Goal: Task Accomplishment & Management: Use online tool/utility

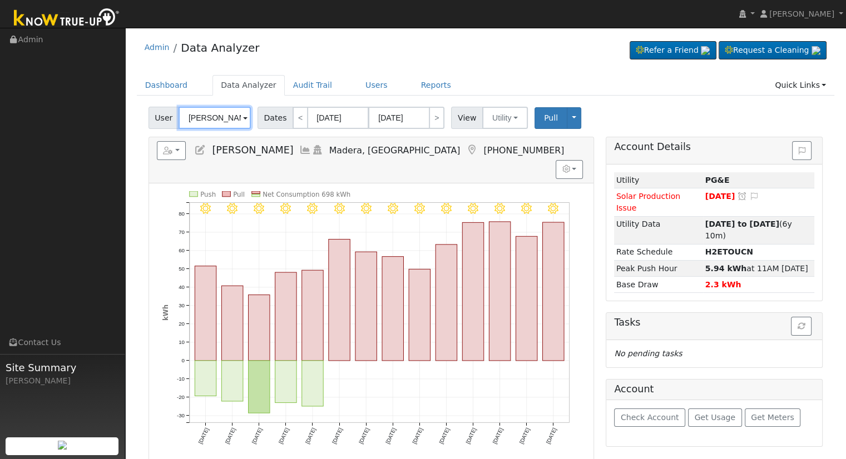
click at [206, 115] on input "[PERSON_NAME]" at bounding box center [214, 118] width 72 height 22
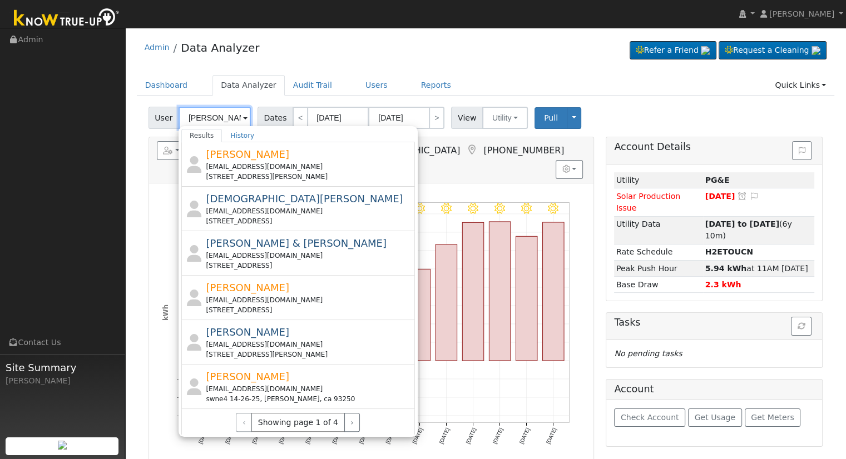
scroll to position [110, 0]
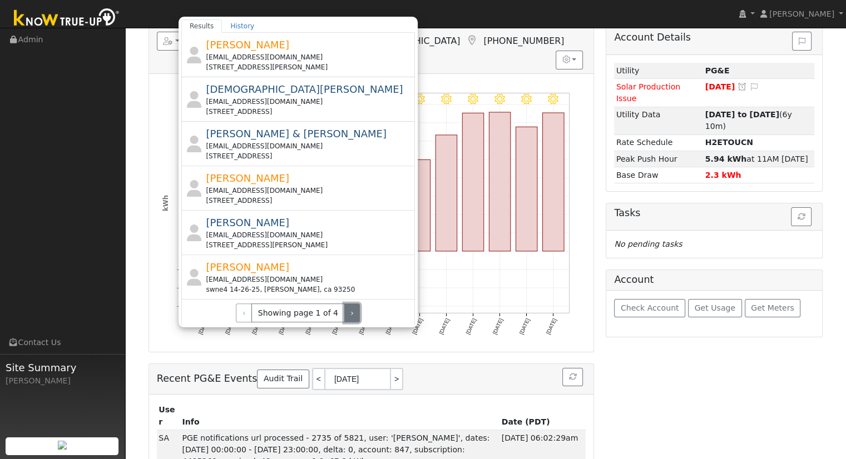
click at [344, 314] on button "›" at bounding box center [352, 313] width 16 height 19
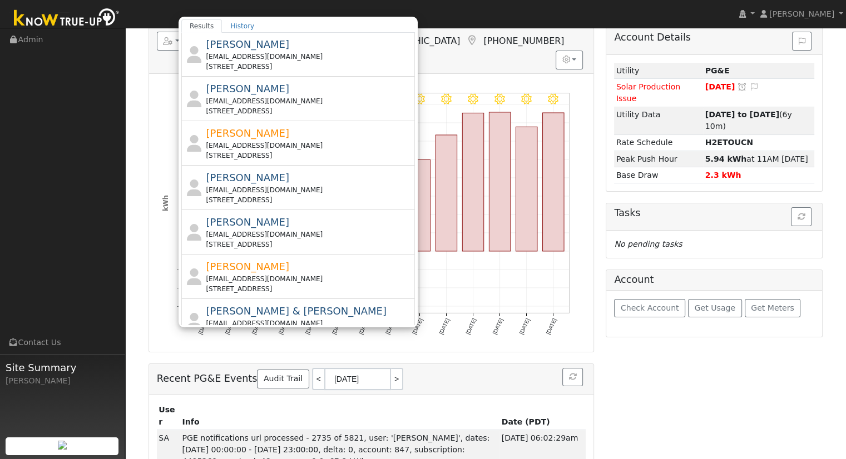
scroll to position [0, 0]
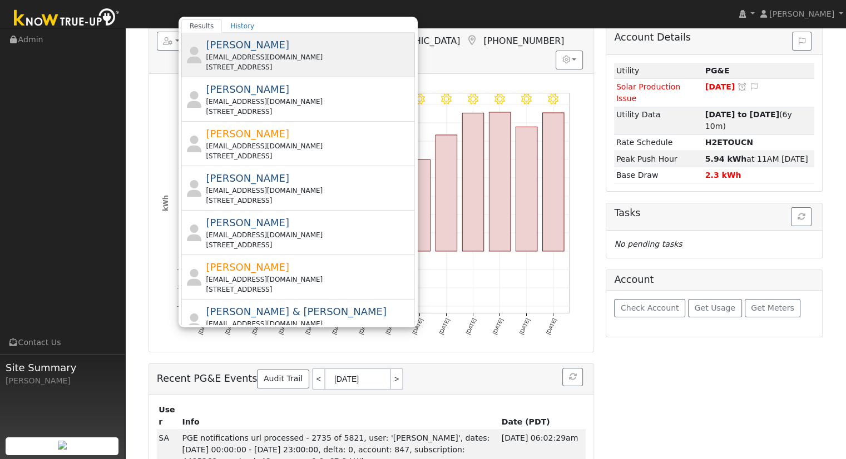
click at [320, 67] on div "[STREET_ADDRESS]" at bounding box center [309, 67] width 206 height 10
type input "[PERSON_NAME]"
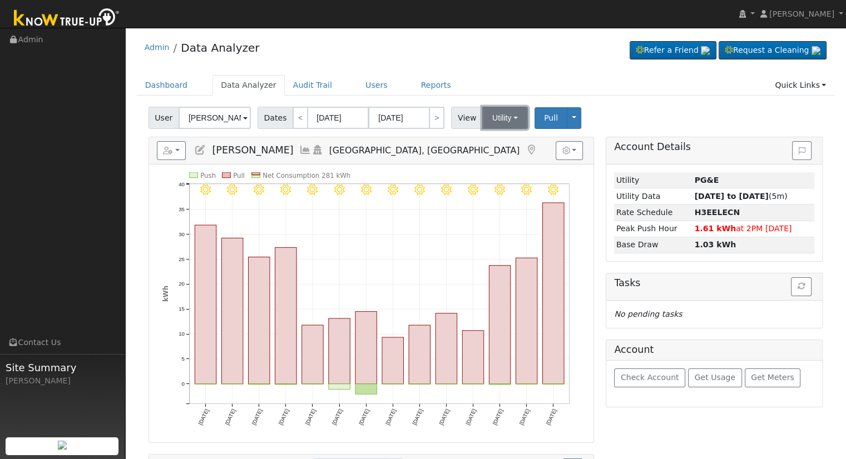
click at [486, 115] on button "Utility" at bounding box center [505, 118] width 46 height 22
click at [487, 155] on link "Solar" at bounding box center [518, 159] width 77 height 16
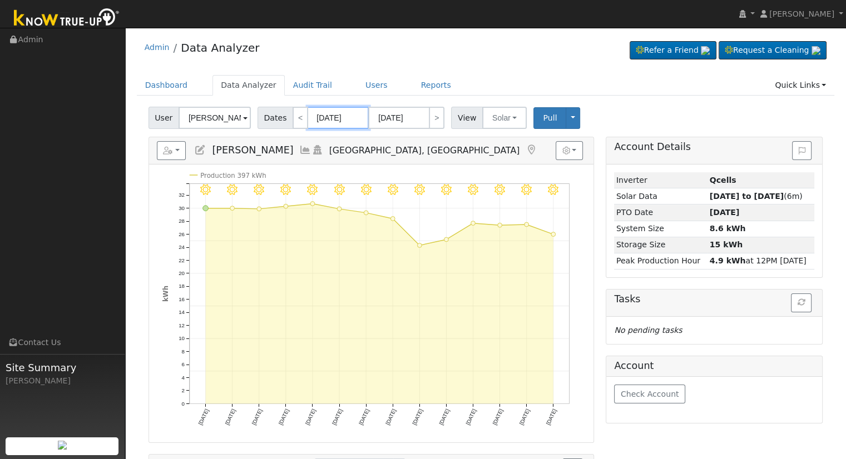
click at [315, 117] on input "09/03/2025" at bounding box center [337, 118] width 61 height 22
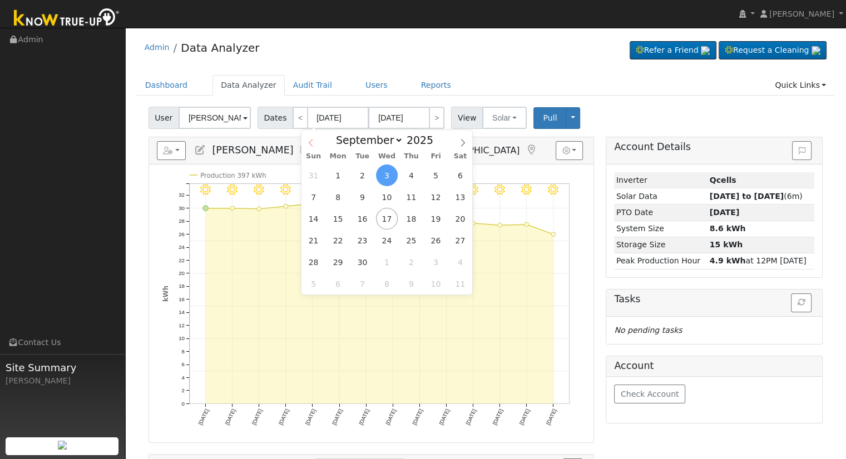
click at [309, 145] on icon at bounding box center [311, 143] width 8 height 8
select select "5"
click at [312, 176] on span "1" at bounding box center [313, 176] width 22 height 22
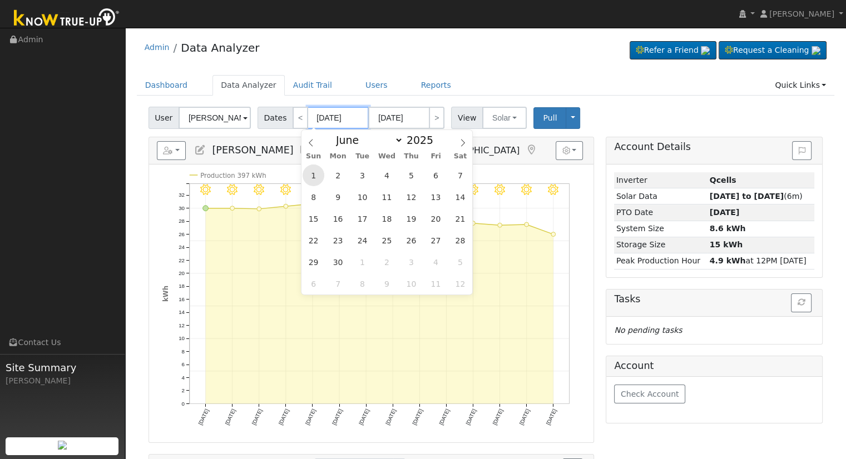
type input "06/01/2025"
type input "06/30/2025"
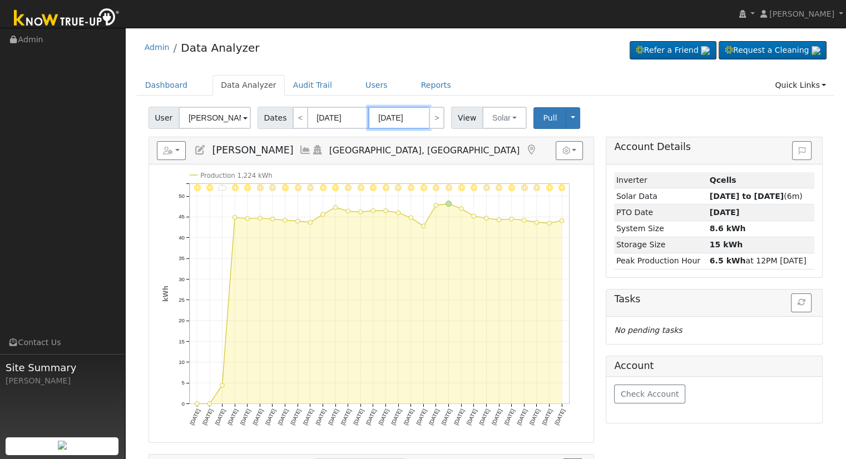
click at [385, 120] on input "06/30/2025" at bounding box center [398, 118] width 61 height 22
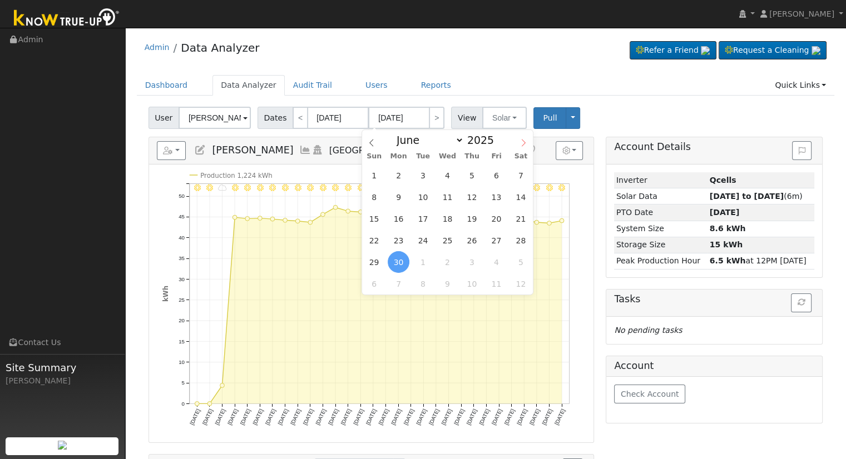
click at [521, 145] on icon at bounding box center [523, 143] width 8 height 8
select select "8"
click at [453, 218] on span "17" at bounding box center [447, 219] width 22 height 22
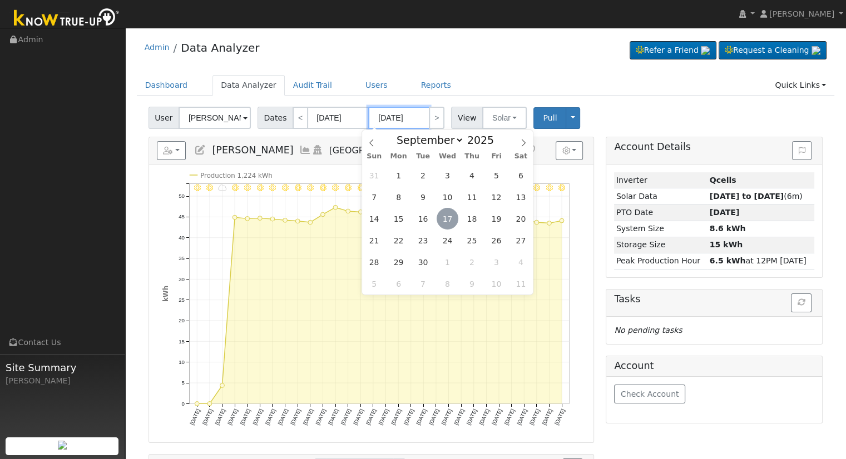
type input "09/17/2025"
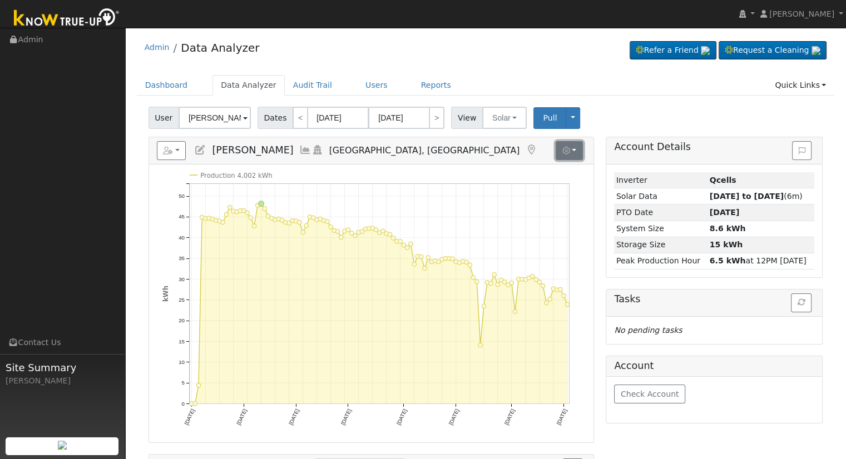
click at [572, 155] on button "button" at bounding box center [568, 150] width 27 height 19
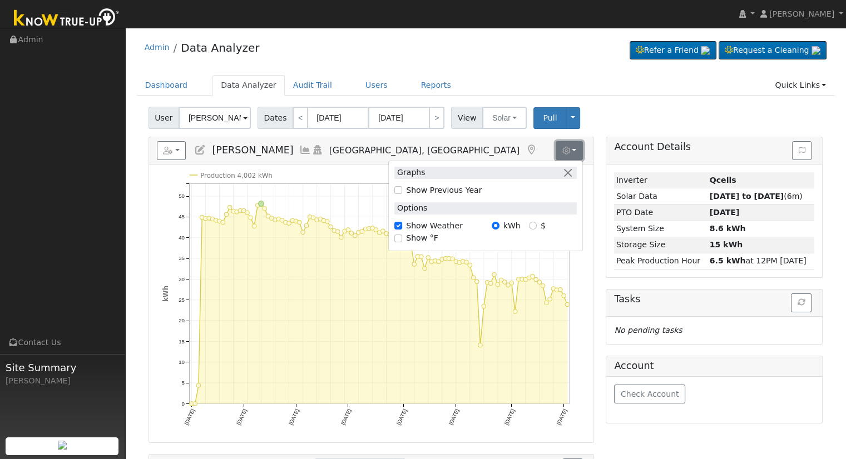
click at [572, 155] on button "button" at bounding box center [568, 150] width 27 height 19
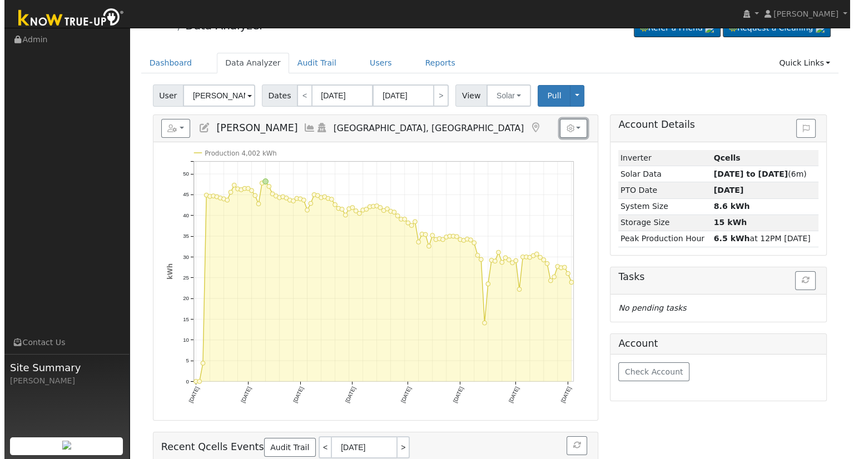
scroll to position [56, 0]
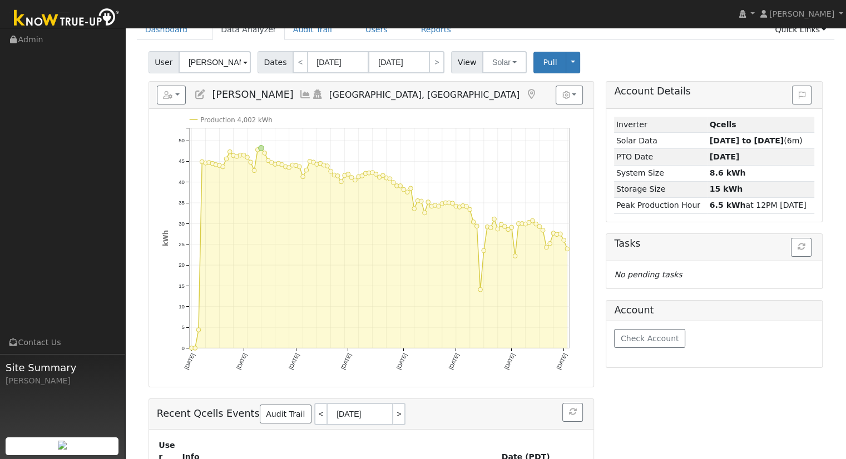
click at [299, 96] on icon at bounding box center [305, 95] width 12 height 10
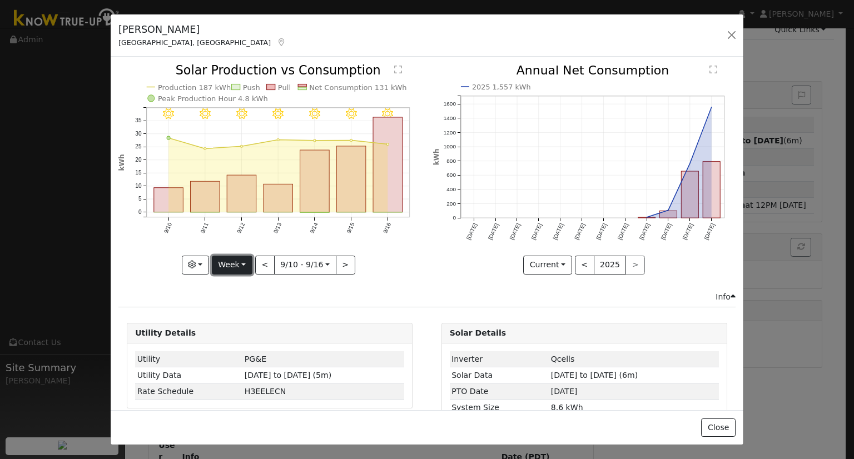
click at [225, 262] on button "Week" at bounding box center [232, 265] width 41 height 19
click at [244, 320] on link "Month" at bounding box center [250, 319] width 77 height 16
type input "2025-08-01"
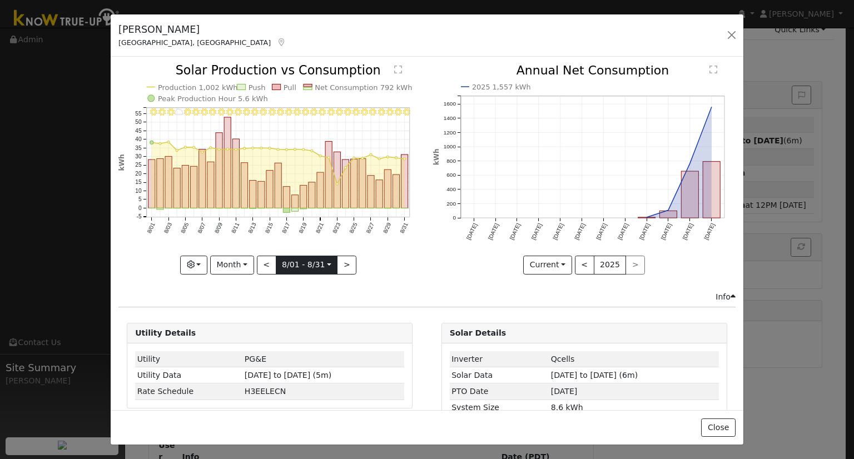
click at [279, 262] on input "2025-08-01" at bounding box center [306, 265] width 61 height 18
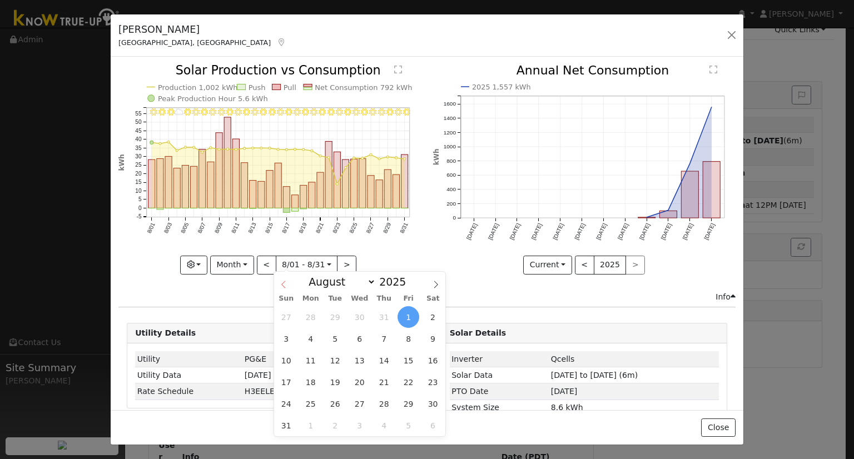
click at [282, 284] on icon at bounding box center [284, 285] width 8 height 8
select select "5"
click at [284, 316] on span "1" at bounding box center [286, 317] width 22 height 22
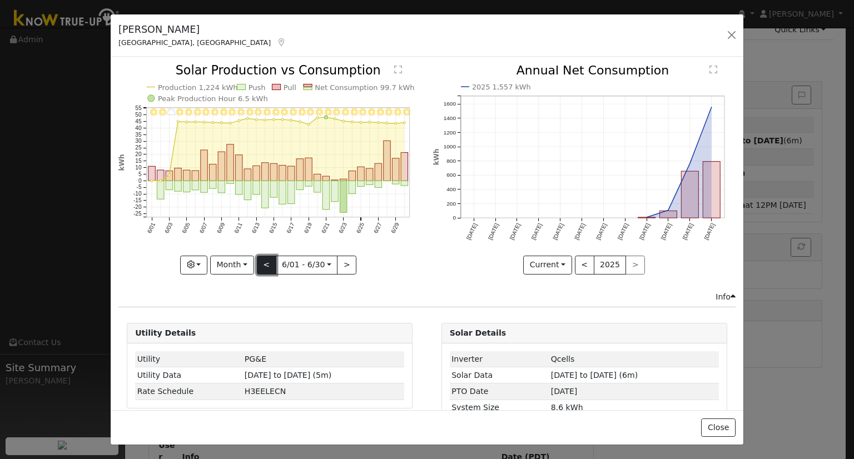
click at [263, 266] on button "<" at bounding box center [266, 265] width 19 height 19
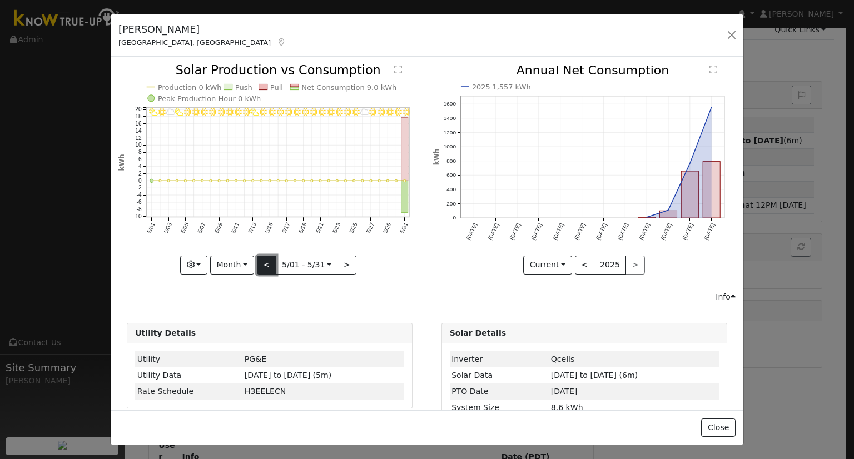
click at [263, 266] on button "<" at bounding box center [266, 265] width 19 height 19
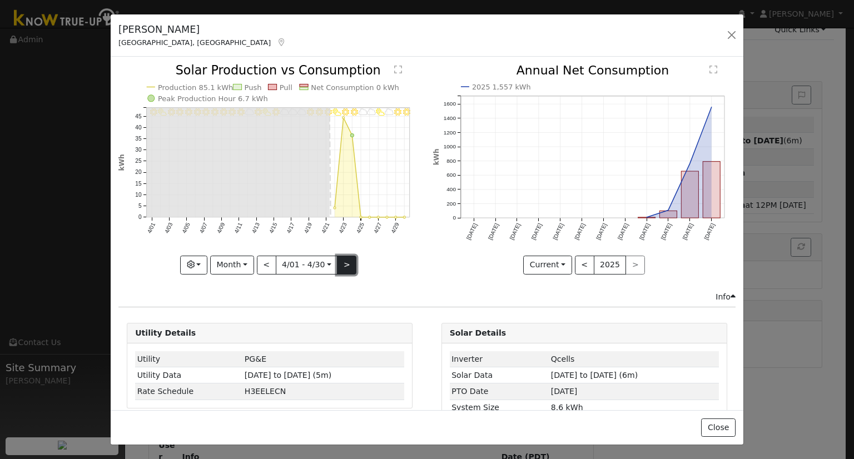
click at [342, 266] on button ">" at bounding box center [346, 265] width 19 height 19
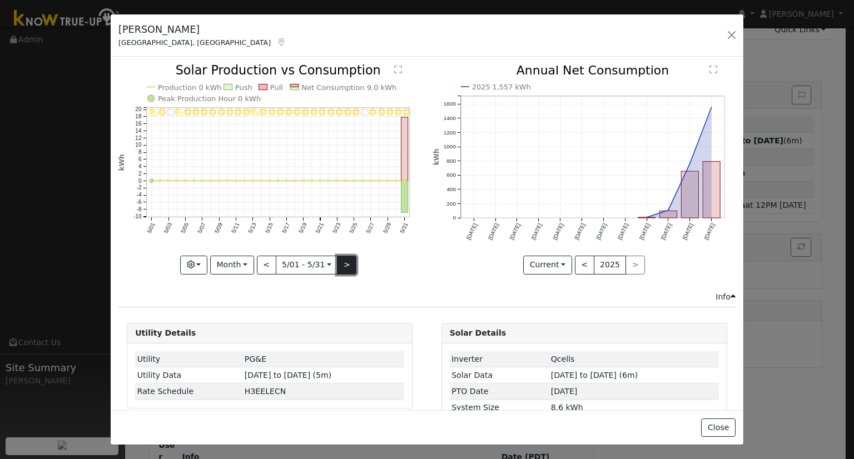
click at [346, 256] on button ">" at bounding box center [346, 265] width 19 height 19
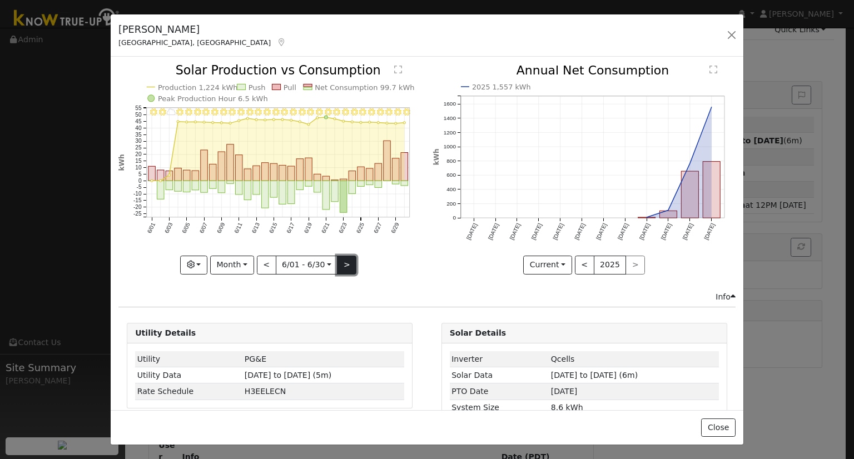
click at [344, 264] on button ">" at bounding box center [346, 265] width 19 height 19
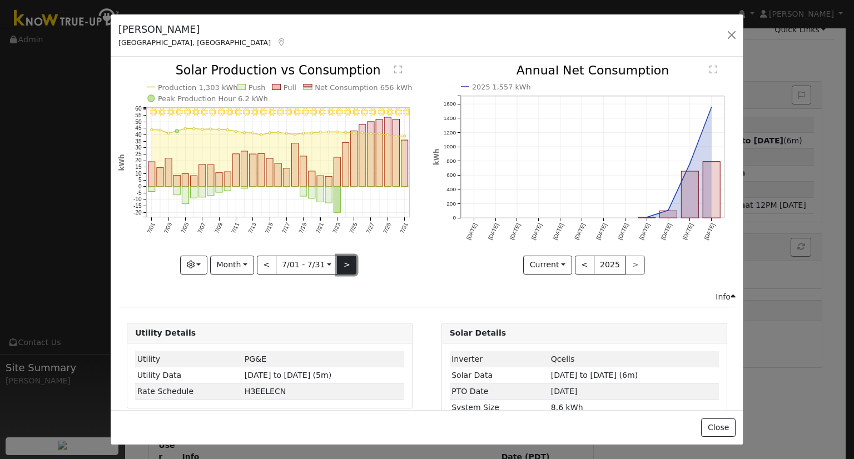
click at [337, 267] on button ">" at bounding box center [346, 265] width 19 height 19
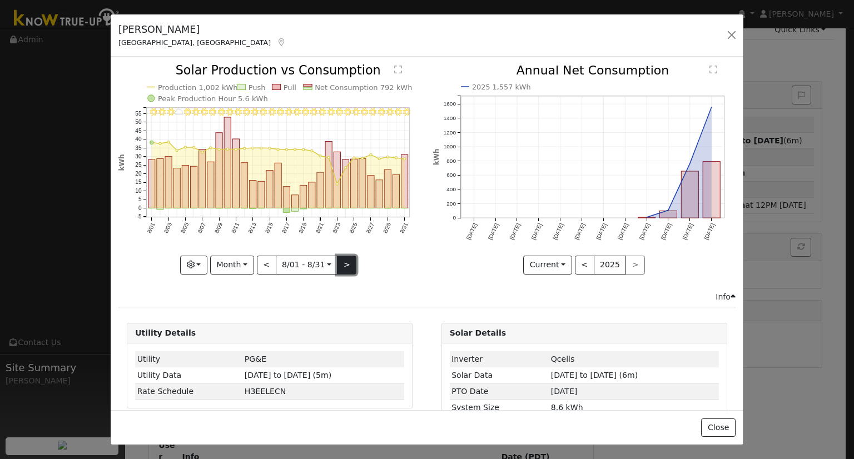
click at [342, 265] on button ">" at bounding box center [346, 265] width 19 height 19
type input "2025-09-01"
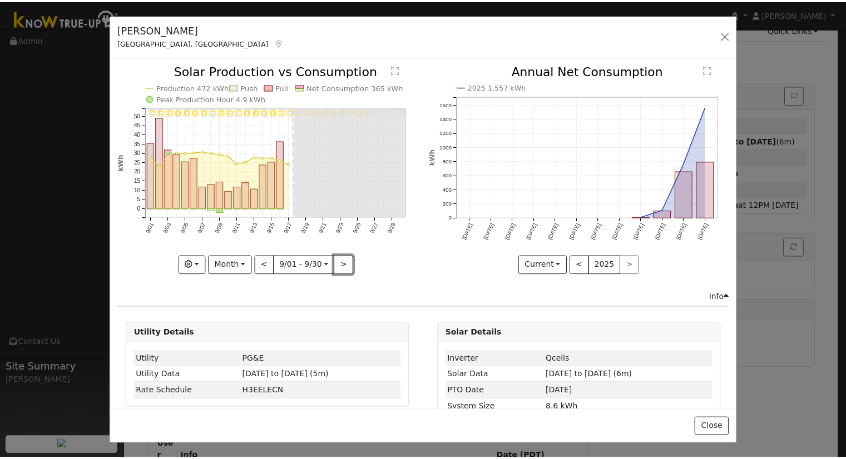
scroll to position [42, 0]
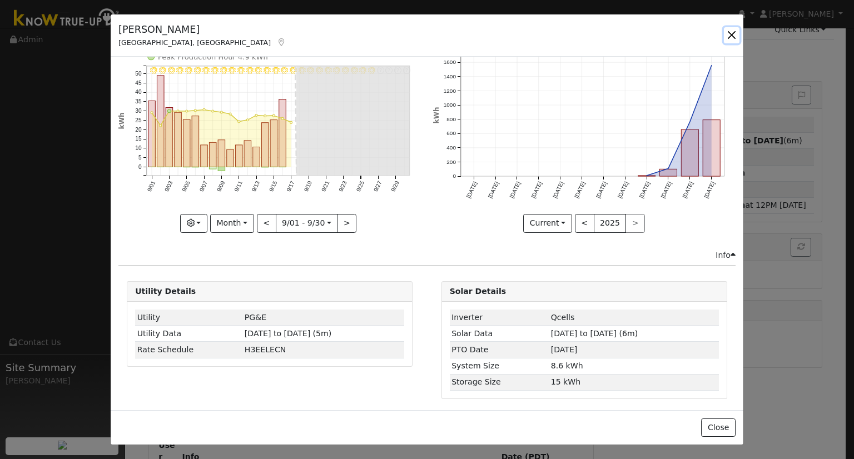
click at [728, 38] on button "button" at bounding box center [732, 35] width 16 height 16
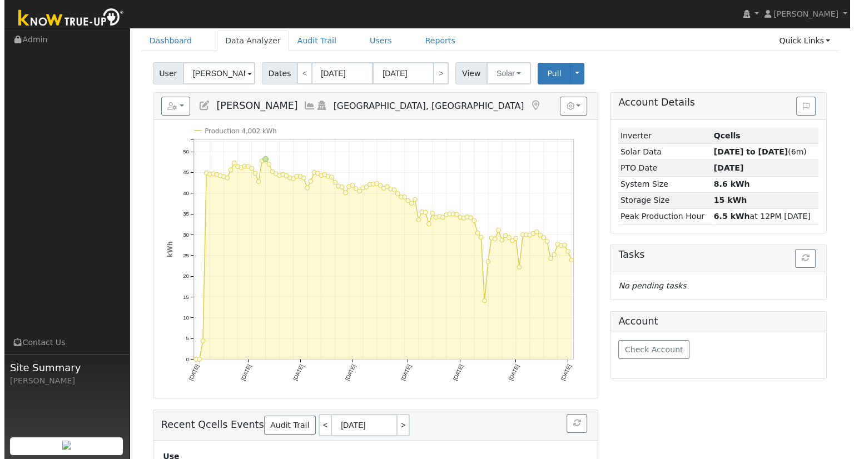
scroll to position [0, 0]
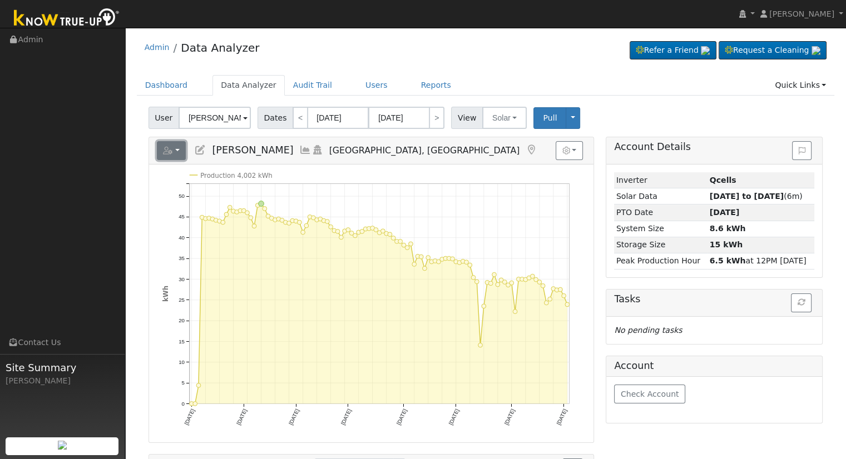
click at [181, 154] on button "button" at bounding box center [171, 150] width 29 height 19
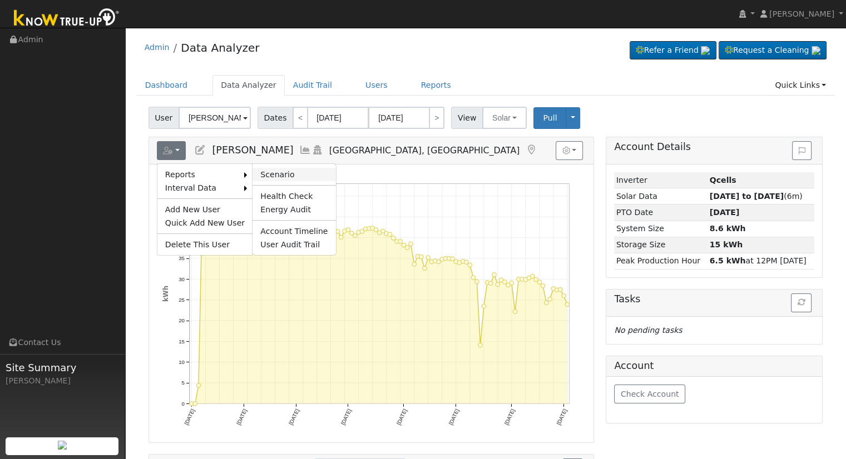
click at [294, 173] on link "Scenario" at bounding box center [293, 174] width 83 height 13
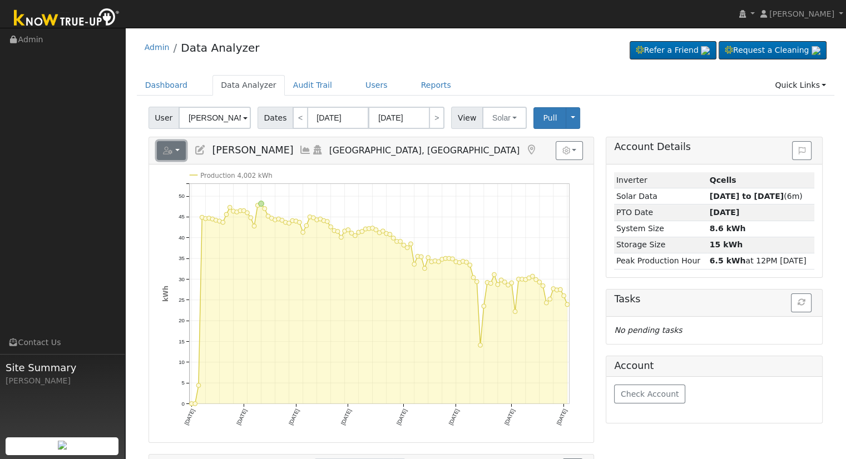
click at [164, 147] on icon "button" at bounding box center [168, 151] width 10 height 8
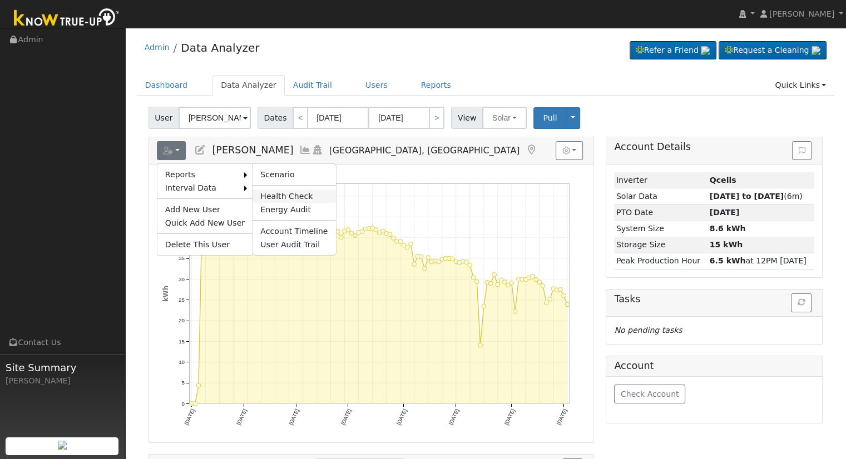
click at [271, 198] on link "Health Check" at bounding box center [293, 196] width 83 height 13
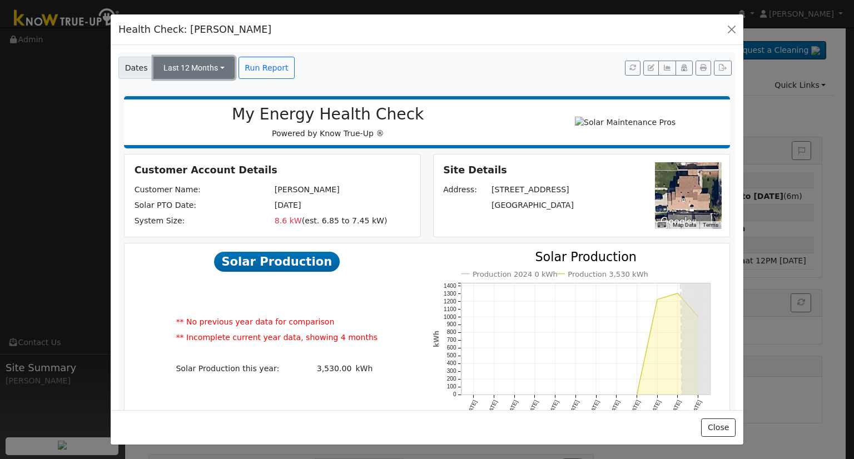
click at [217, 71] on button "Last 12 Months" at bounding box center [193, 68] width 81 height 22
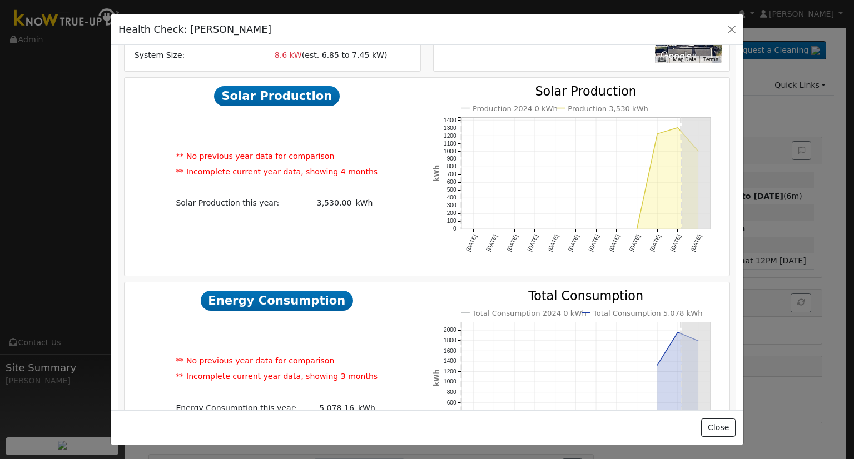
scroll to position [167, 0]
click at [267, 96] on span "Solar Production" at bounding box center [277, 95] width 126 height 20
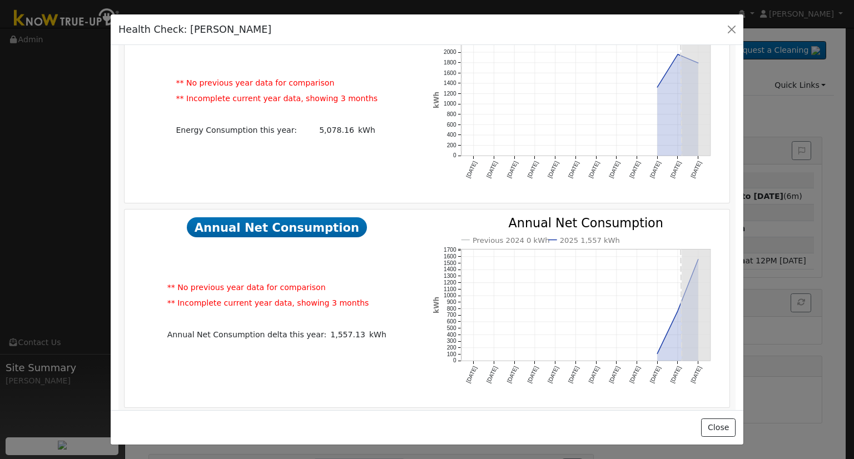
scroll to position [445, 0]
